Goal: Check status

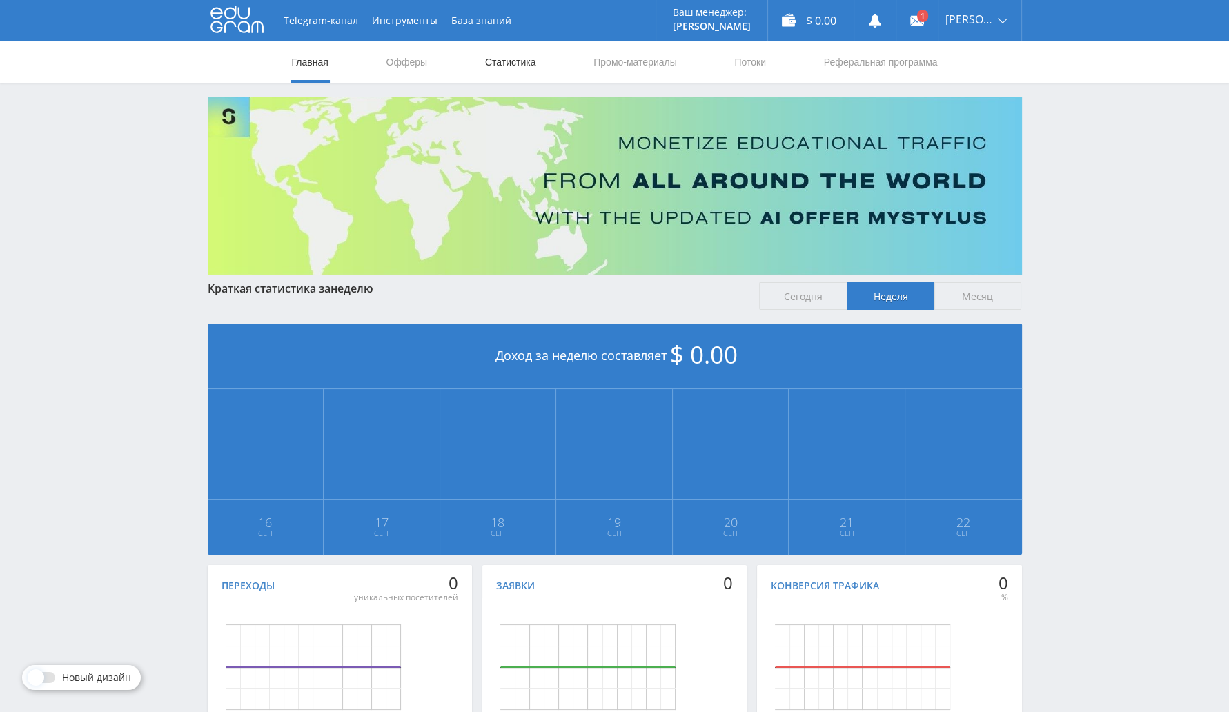
click at [525, 60] on link "Статистика" at bounding box center [511, 61] width 54 height 41
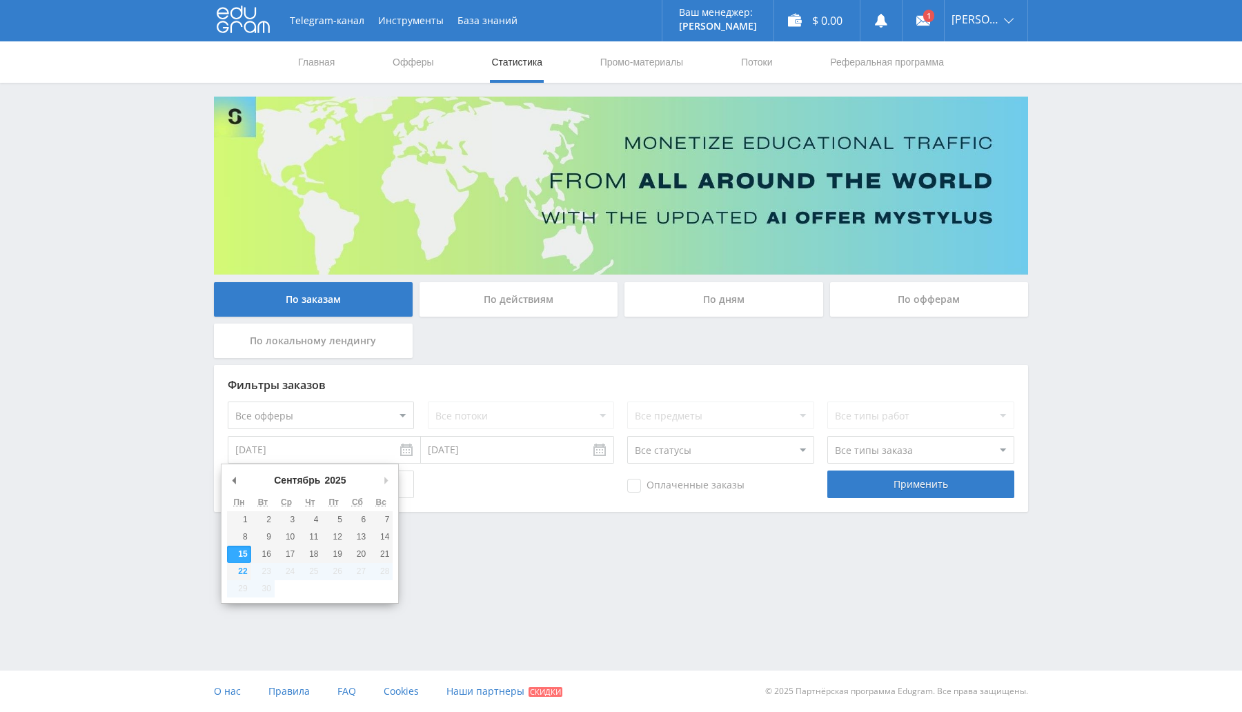
click at [307, 451] on input "[DATE]" at bounding box center [324, 450] width 193 height 28
type input "[DATE]"
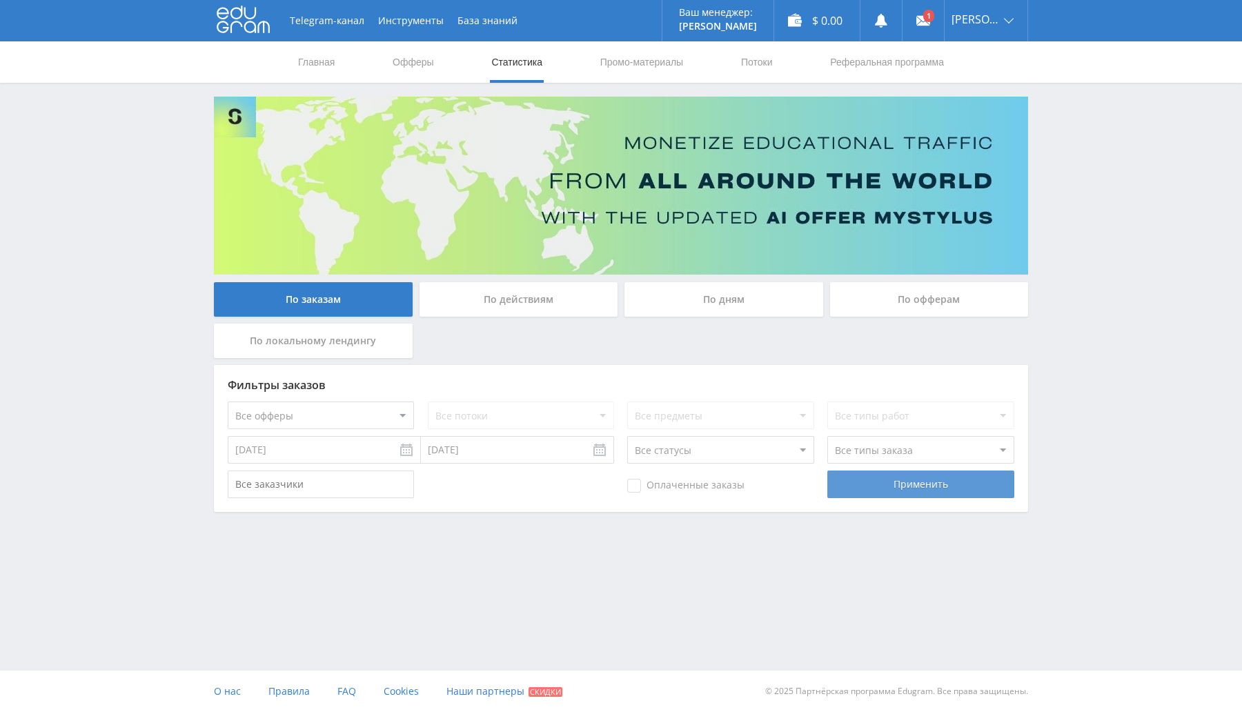
click at [890, 489] on div "Применить" at bounding box center [921, 485] width 186 height 28
click at [917, 482] on div "Применить" at bounding box center [921, 485] width 186 height 28
click at [909, 280] on div "По заказам По действиям По дням По офферам По локальному лендингу Фильтры заказ…" at bounding box center [621, 305] width 828 height 416
click at [911, 294] on div "По офферам" at bounding box center [929, 299] width 199 height 35
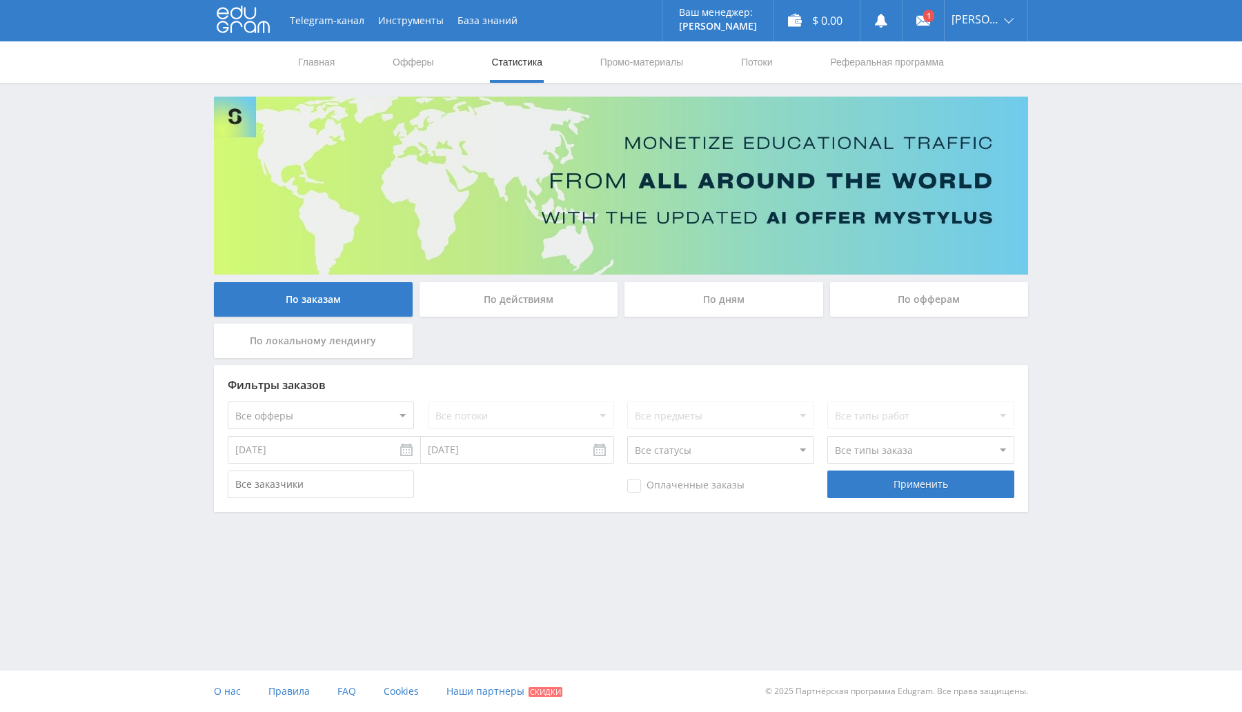
click at [0, 0] on input "По офферам" at bounding box center [0, 0] width 0 height 0
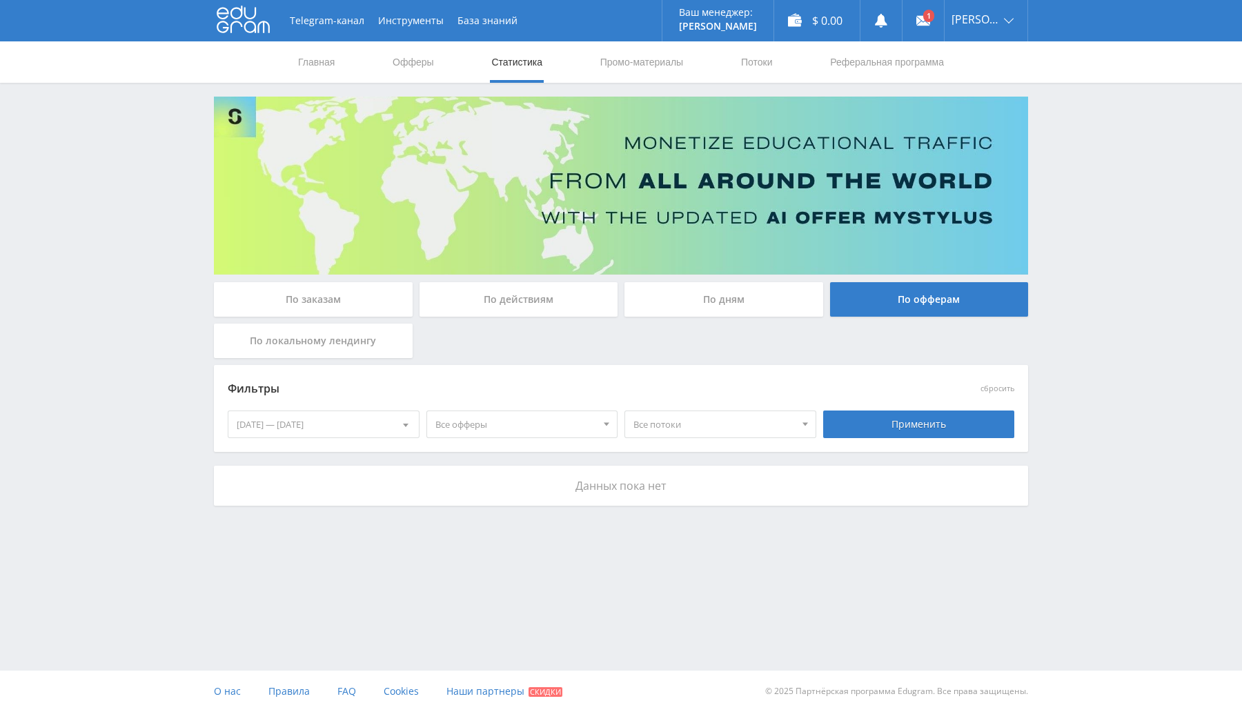
click at [365, 429] on div "[DATE] — [DATE]" at bounding box center [323, 424] width 191 height 26
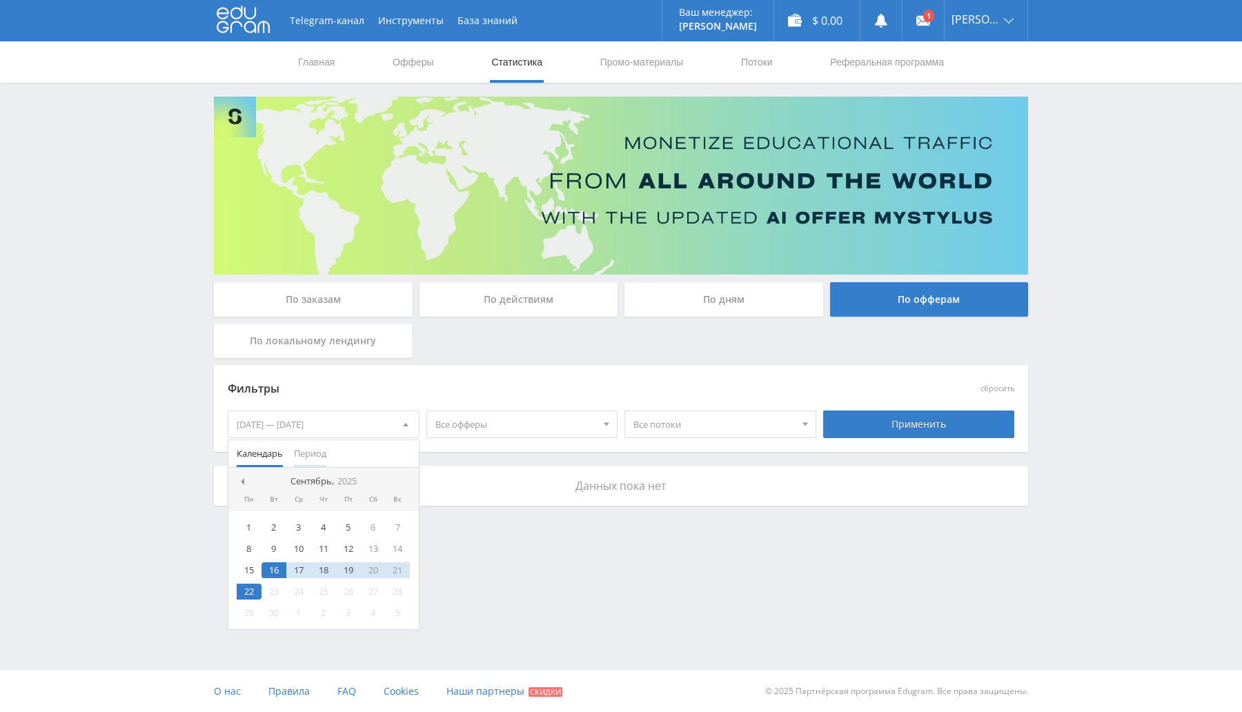
click at [318, 451] on span "Период" at bounding box center [310, 453] width 32 height 27
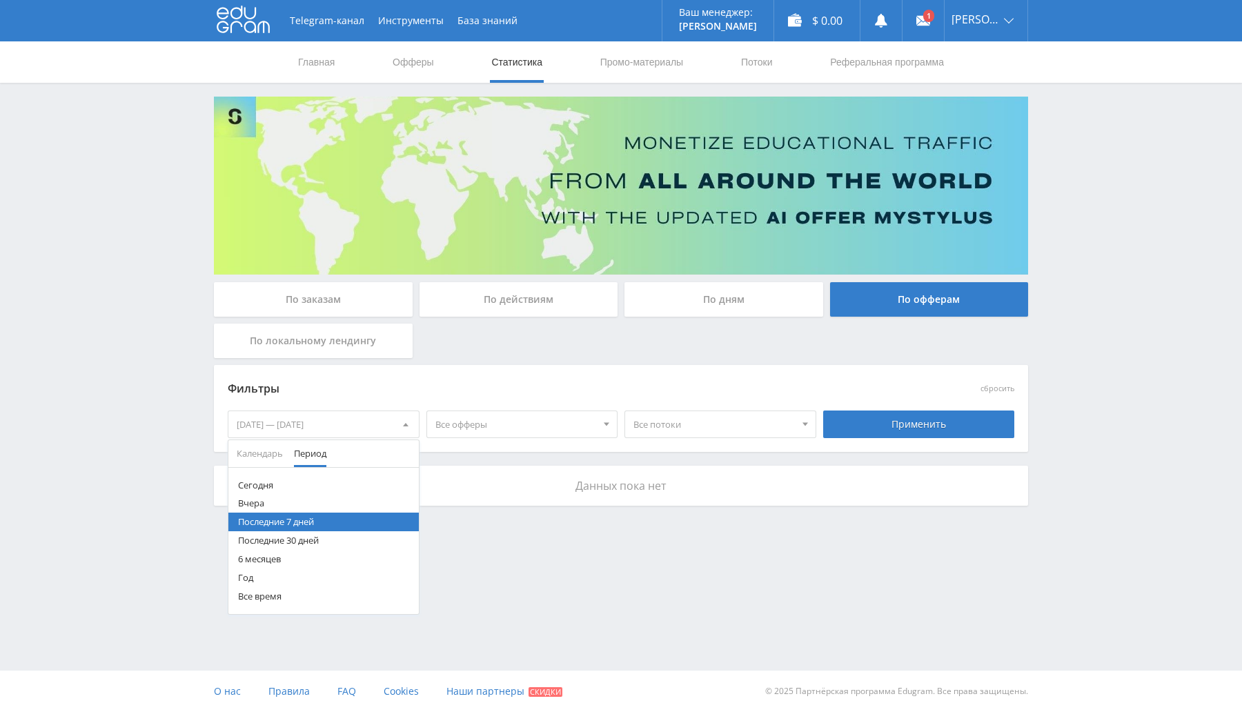
click at [260, 581] on button "Год" at bounding box center [323, 578] width 191 height 19
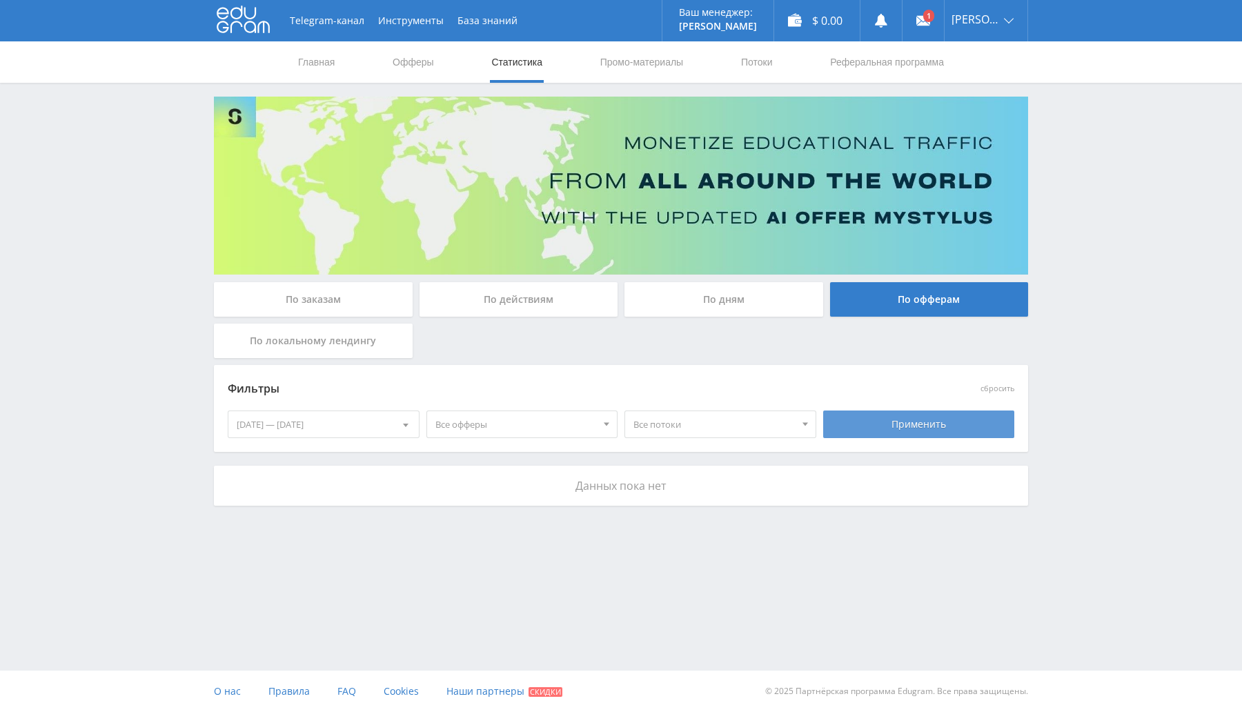
click at [879, 436] on div "Применить" at bounding box center [919, 425] width 192 height 28
click at [899, 422] on div "Применить" at bounding box center [919, 425] width 192 height 28
drag, startPoint x: 329, startPoint y: 309, endPoint x: 436, endPoint y: 274, distance: 112.6
click at [330, 309] on div "По заказам" at bounding box center [313, 299] width 199 height 35
click at [0, 0] on input "По заказам" at bounding box center [0, 0] width 0 height 0
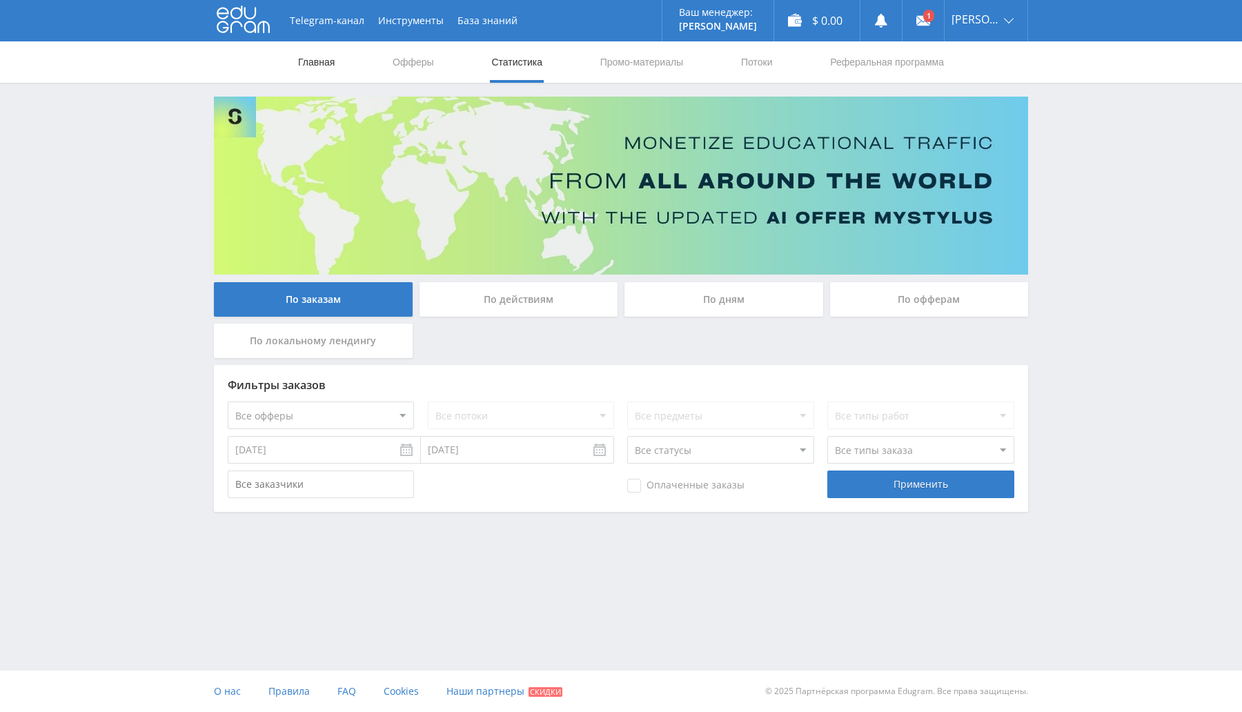
click at [324, 61] on link "Главная" at bounding box center [316, 61] width 39 height 41
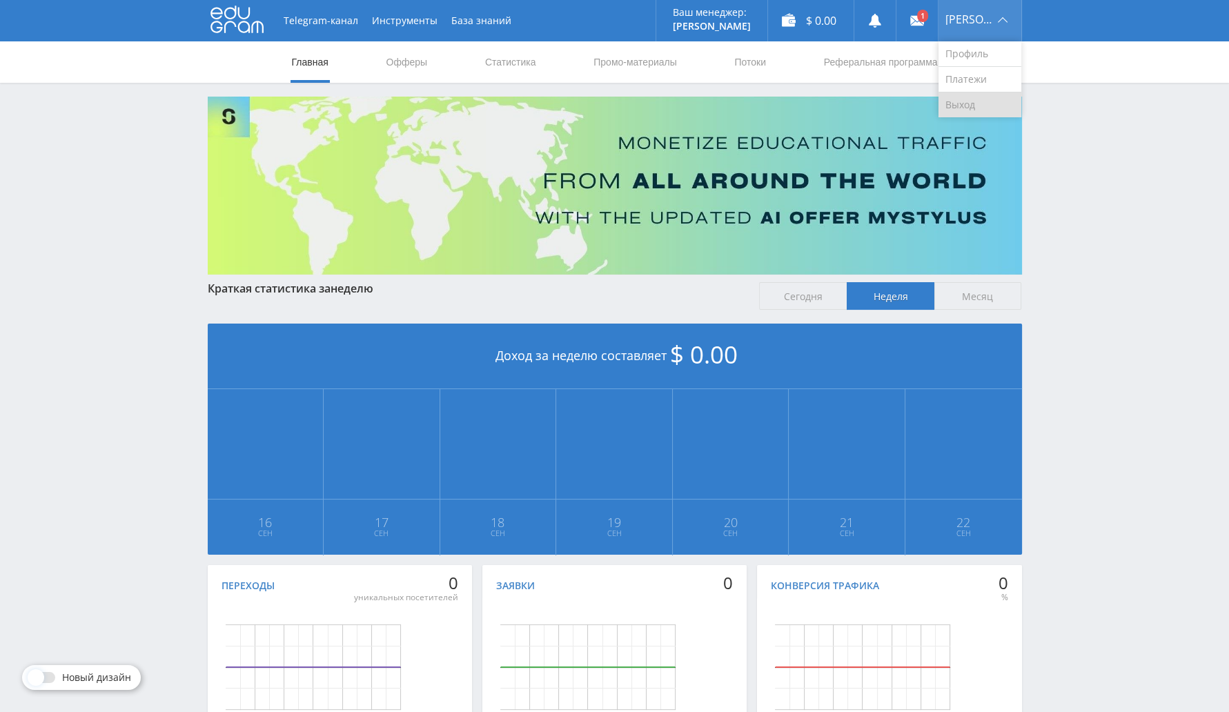
click at [988, 97] on link "Выход" at bounding box center [980, 104] width 83 height 25
